Goal: Information Seeking & Learning: Learn about a topic

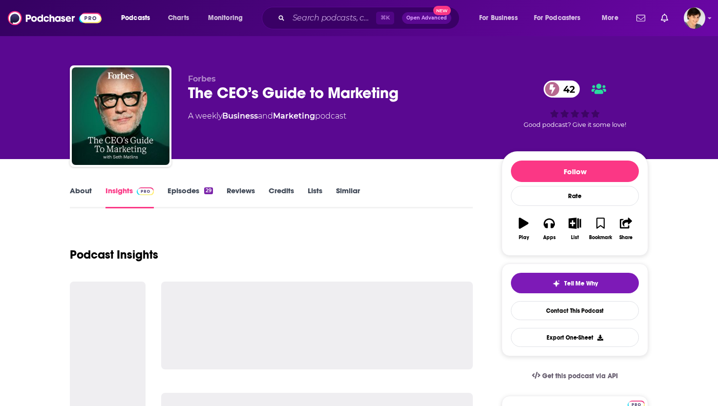
click at [72, 190] on link "About" at bounding box center [81, 197] width 22 height 22
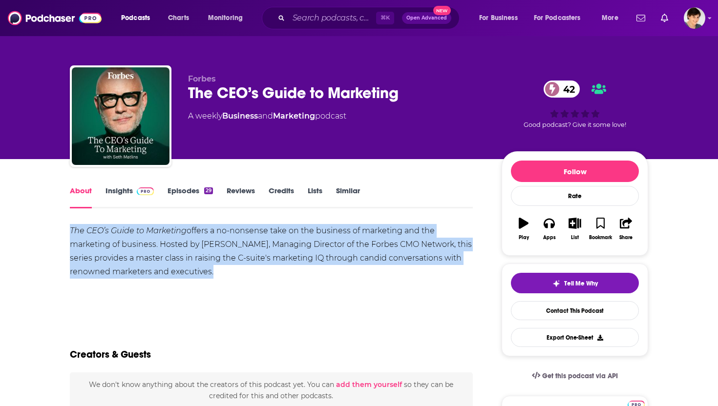
drag, startPoint x: 215, startPoint y: 275, endPoint x: 69, endPoint y: 227, distance: 154.2
copy div "The CEO’s Guide to Marketing offers a no-nonsense take on the business of marke…"
click at [120, 187] on link "Insights" at bounding box center [129, 197] width 48 height 22
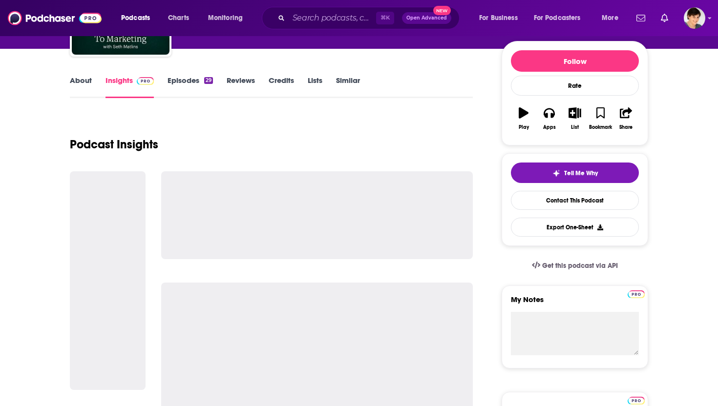
scroll to position [134, 0]
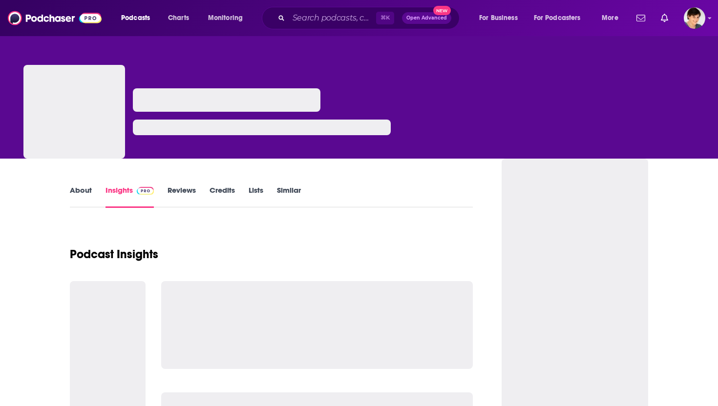
click at [90, 187] on link "About" at bounding box center [81, 197] width 22 height 22
click at [74, 195] on link "About" at bounding box center [81, 197] width 22 height 22
